Goal: Information Seeking & Learning: Learn about a topic

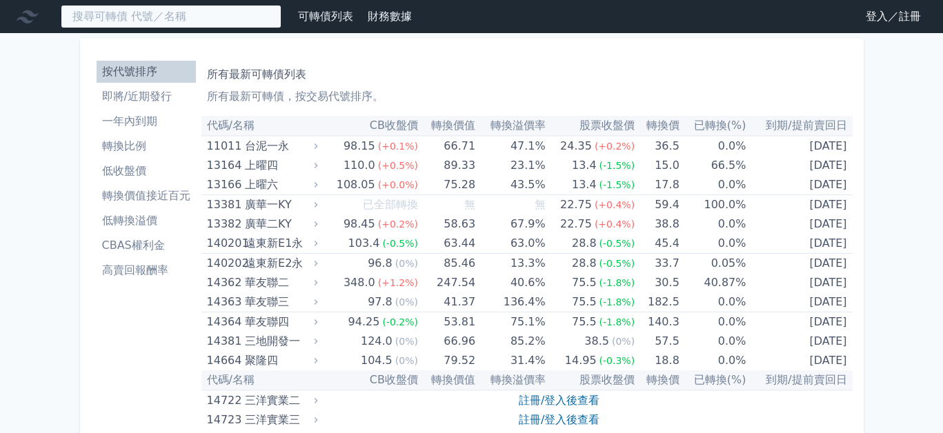
click at [189, 19] on input at bounding box center [171, 16] width 221 height 23
click at [179, 14] on input at bounding box center [171, 16] width 221 height 23
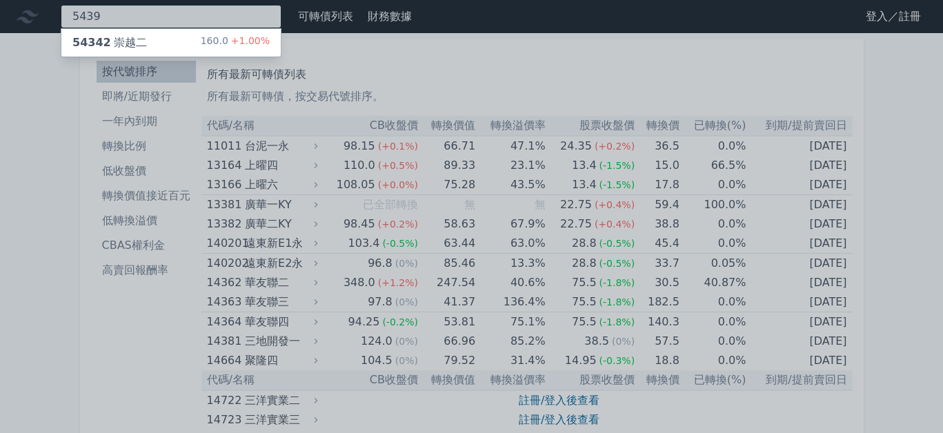
type input "5439"
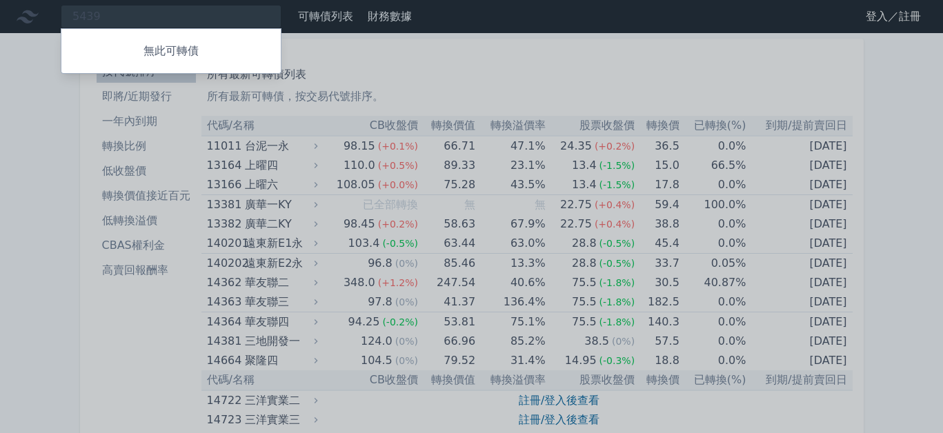
click at [126, 100] on div at bounding box center [471, 216] width 943 height 433
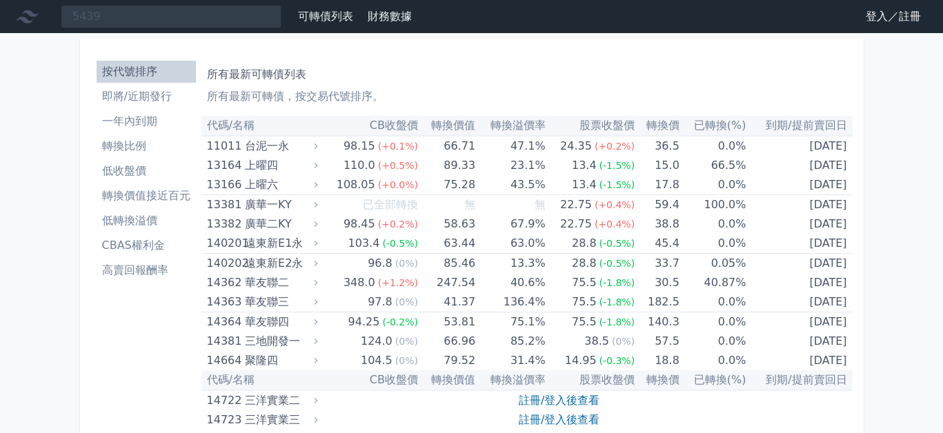
click at [124, 100] on li "即將/近期發行" at bounding box center [146, 96] width 99 height 17
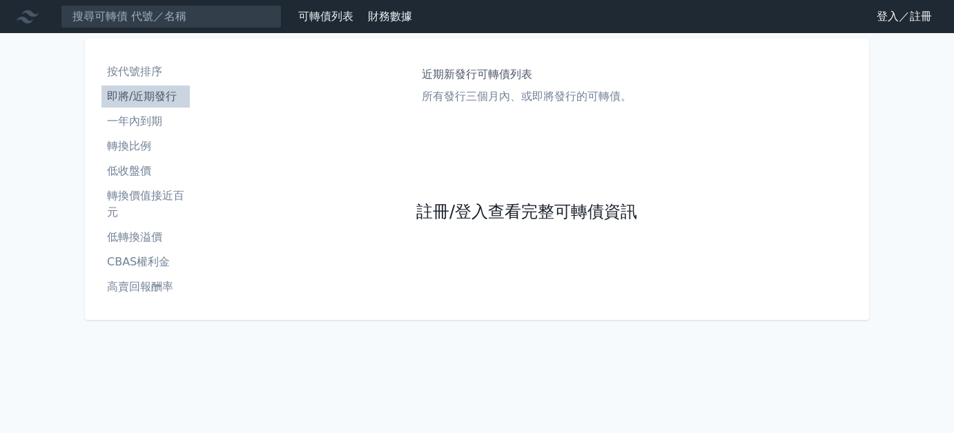
click at [475, 221] on link "註冊/登入查看完整可轉債資訊" at bounding box center [526, 213] width 221 height 22
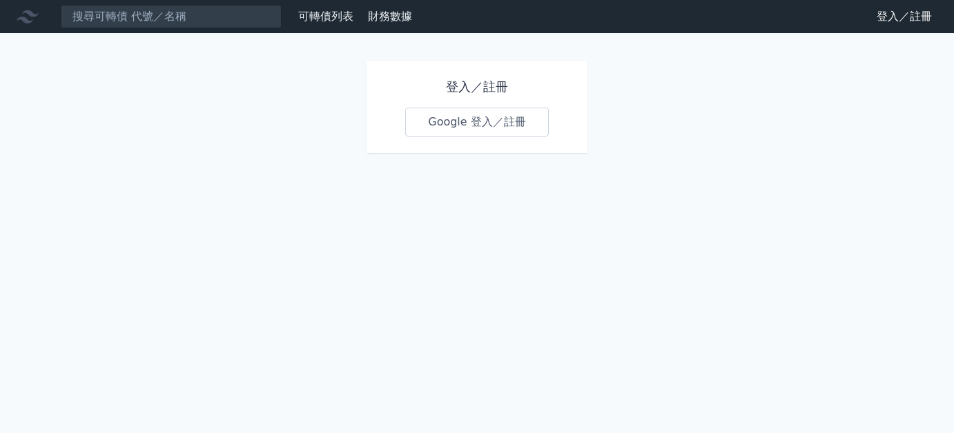
click at [491, 126] on link "Google 登入／註冊" at bounding box center [477, 122] width 144 height 29
click at [492, 124] on link "Google 登入／註冊" at bounding box center [477, 122] width 144 height 29
click at [886, 17] on link "登入／註冊" at bounding box center [903, 17] width 77 height 22
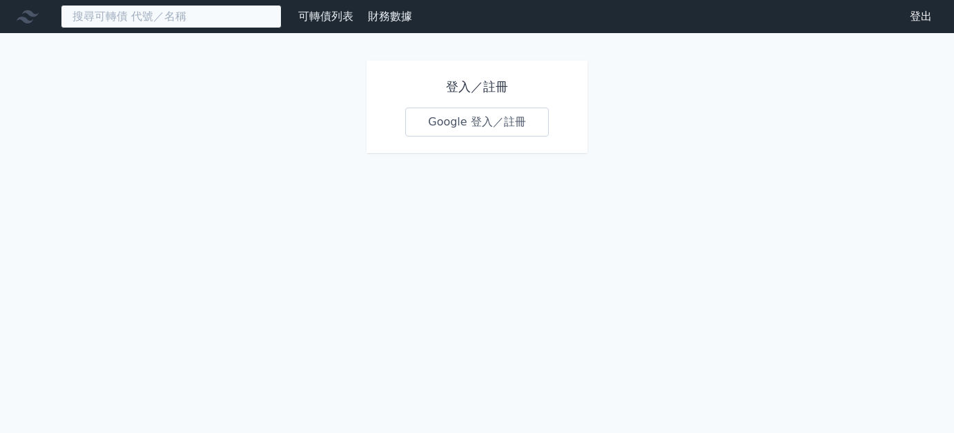
click at [190, 16] on input at bounding box center [171, 16] width 221 height 23
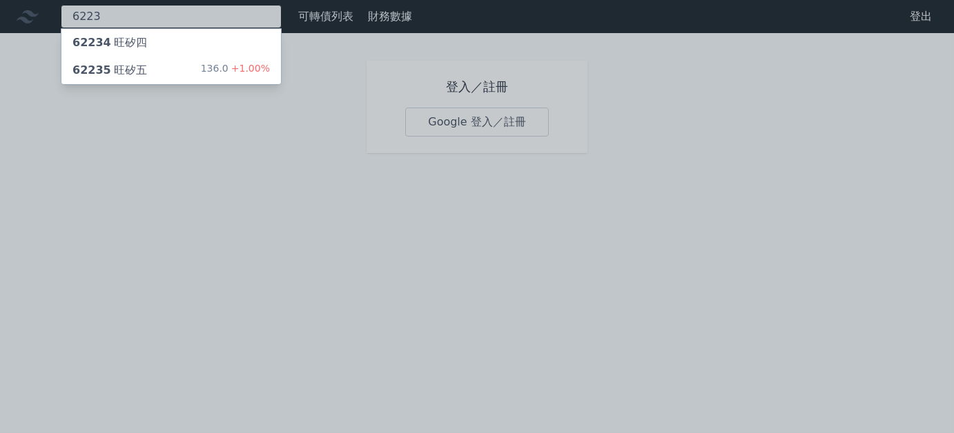
type input "6223"
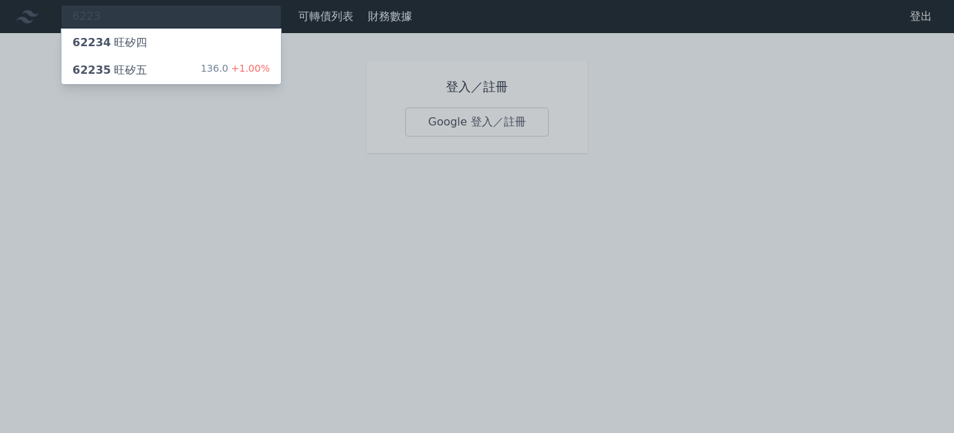
click at [186, 40] on div "62234 旺矽四" at bounding box center [170, 43] width 219 height 28
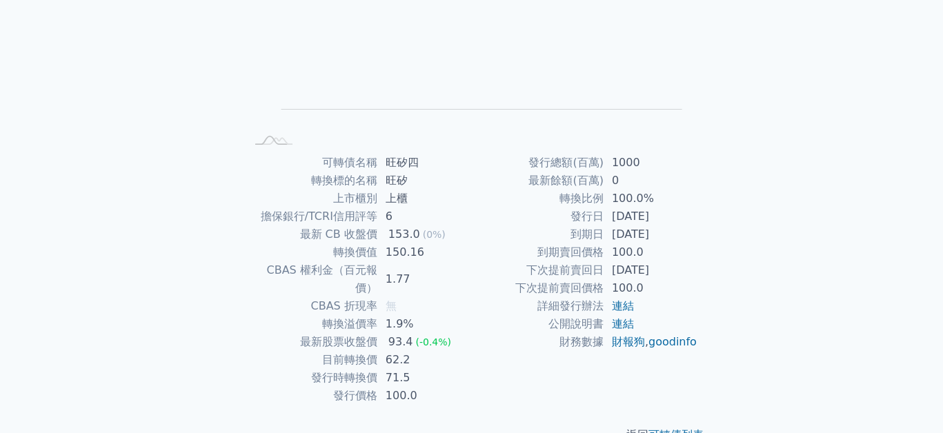
scroll to position [205, 0]
